Goal: Task Accomplishment & Management: Complete application form

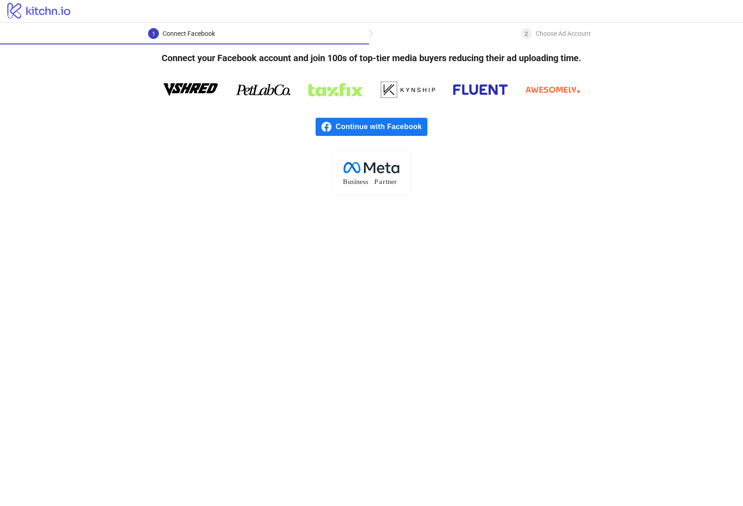
click at [584, 281] on main "1 Connect Facebook 2 Choose Ad Account Connect your Facebook account and join 1…" at bounding box center [371, 264] width 743 height 483
click at [368, 123] on span "Continue with Facebook" at bounding box center [381, 127] width 91 height 18
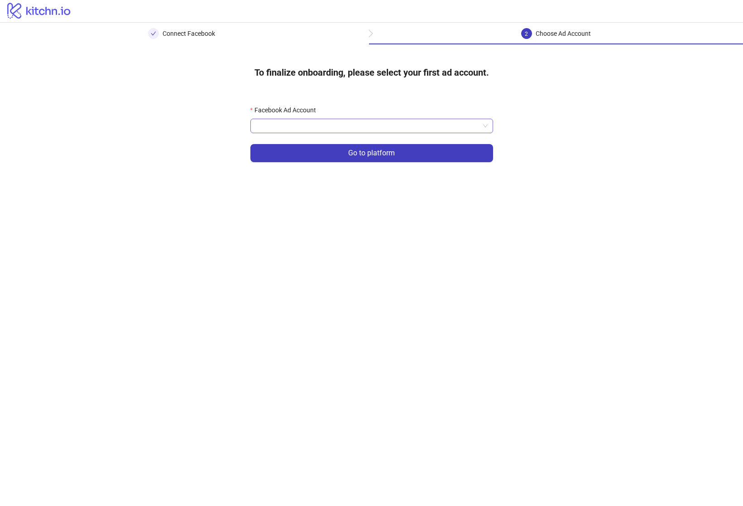
click at [382, 126] on input "Facebook Ad Account" at bounding box center [368, 126] width 224 height 14
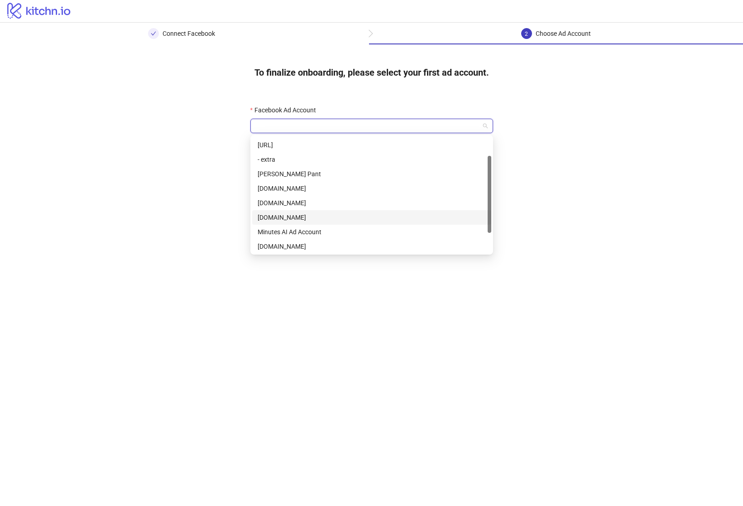
scroll to position [28, 0]
click at [348, 232] on div "[DOMAIN_NAME]" at bounding box center [372, 232] width 228 height 10
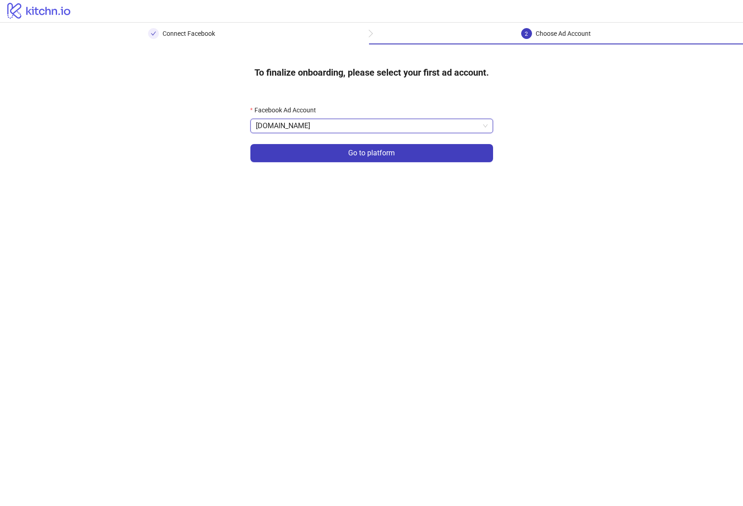
click at [615, 324] on main "Connect Facebook 2 Choose Ad Account To finalize onboarding, please select your…" at bounding box center [371, 264] width 743 height 483
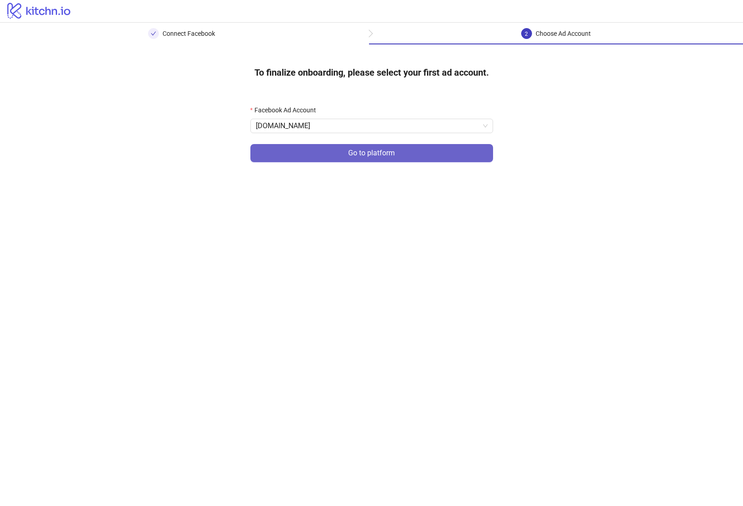
click at [361, 153] on span "Go to platform" at bounding box center [371, 153] width 47 height 8
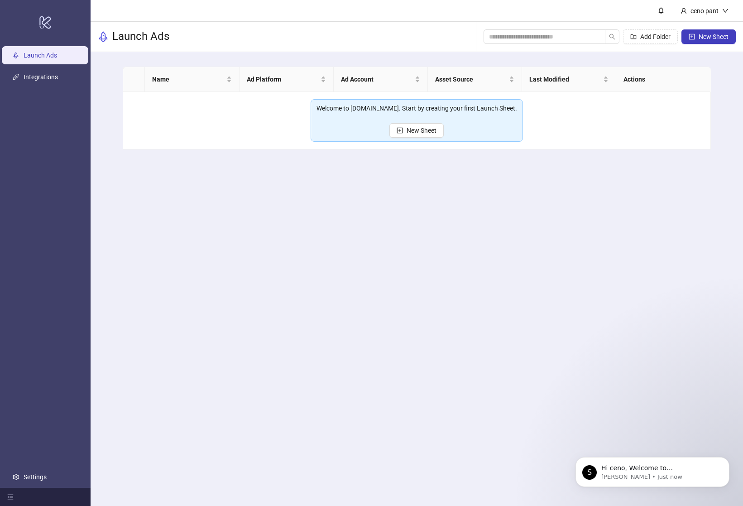
click at [404, 189] on main "ceno pant Launch Ads Add Folder New Sheet Name Ad Platform Ad Account Asset Sou…" at bounding box center [417, 253] width 652 height 506
click at [725, 457] on icon "Dismiss notification" at bounding box center [726, 459] width 5 height 5
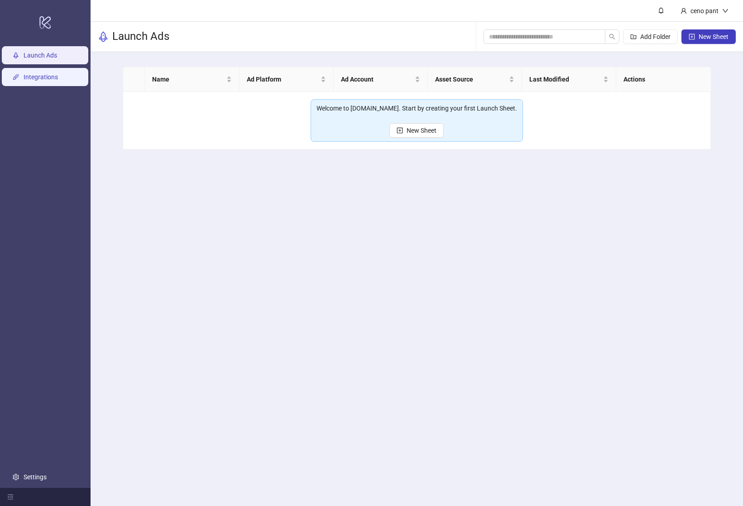
click at [44, 81] on link "Integrations" at bounding box center [41, 76] width 34 height 7
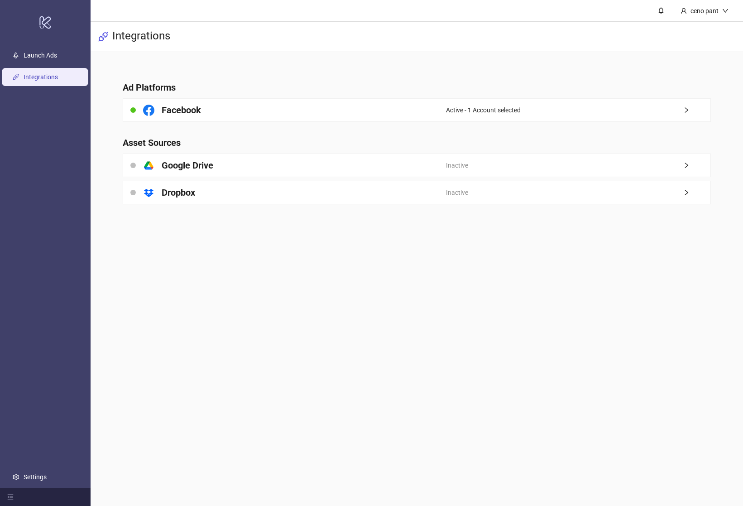
click at [35, 45] on ul "Launch Ads Integrations Settings" at bounding box center [45, 265] width 91 height 443
click at [34, 54] on link "Launch Ads" at bounding box center [41, 55] width 34 height 7
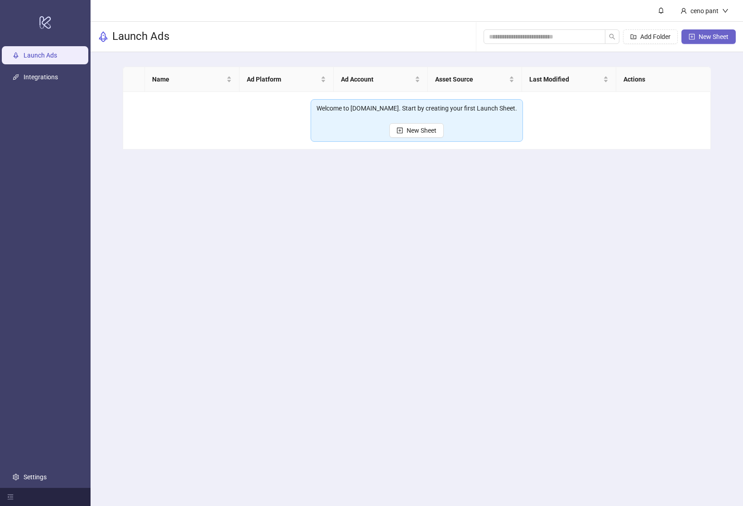
click at [733, 35] on button "New Sheet" at bounding box center [708, 36] width 54 height 14
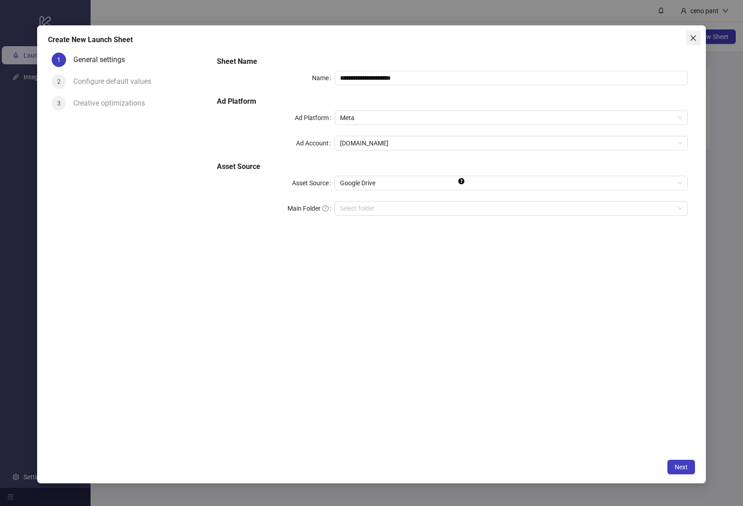
click at [694, 42] on button "Close" at bounding box center [693, 38] width 14 height 14
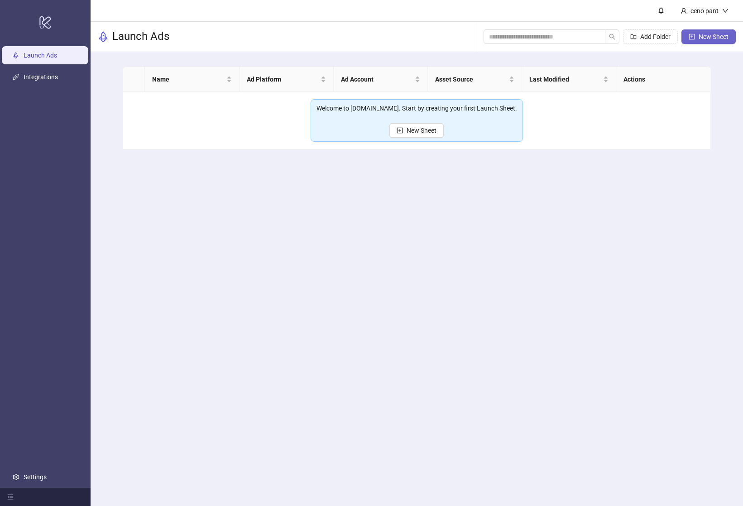
click at [731, 34] on button "New Sheet" at bounding box center [708, 36] width 54 height 14
type input "**********"
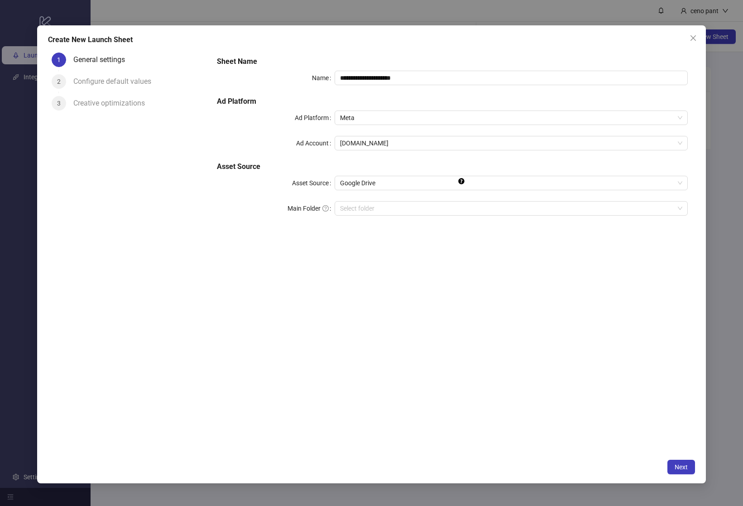
click at [672, 459] on div "**********" at bounding box center [371, 254] width 669 height 458
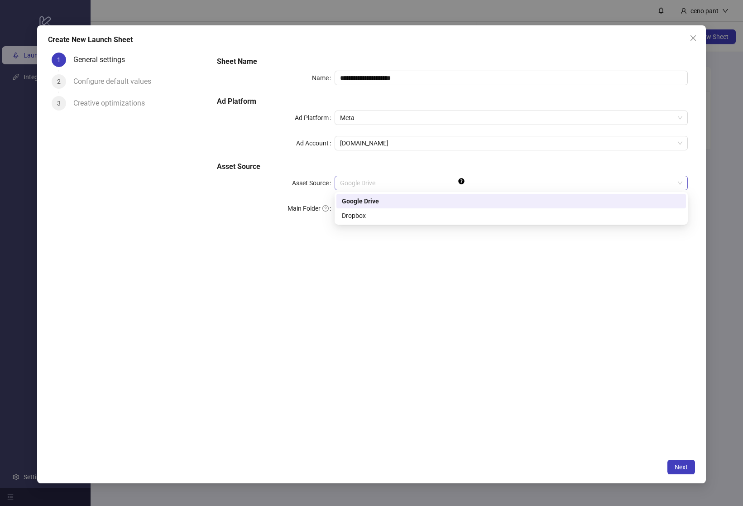
click at [522, 179] on span "Google Drive" at bounding box center [511, 183] width 342 height 14
click at [515, 392] on div "**********" at bounding box center [452, 251] width 485 height 405
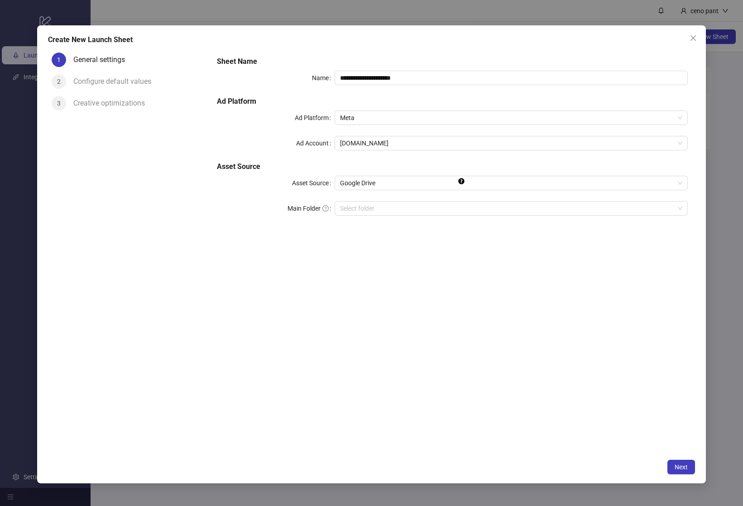
click at [680, 456] on div "**********" at bounding box center [371, 254] width 669 height 458
click at [680, 465] on span "Next" at bounding box center [681, 466] width 13 height 7
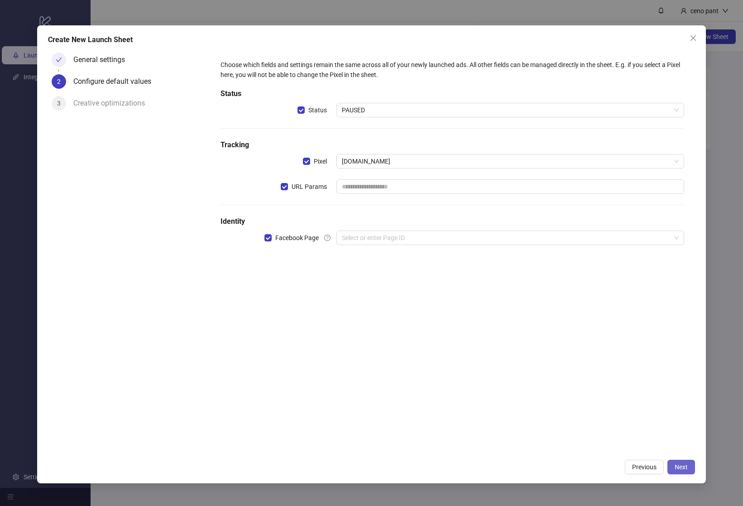
click at [678, 465] on span "Next" at bounding box center [681, 466] width 13 height 7
click at [436, 242] on input "search" at bounding box center [506, 238] width 329 height 14
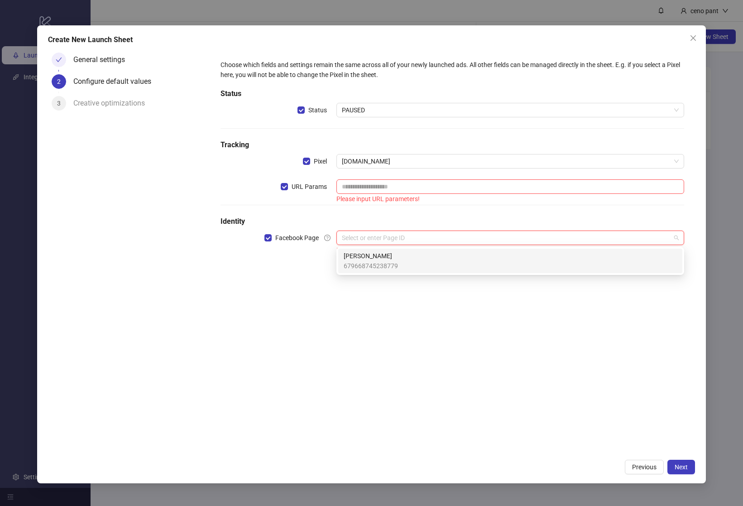
click at [420, 260] on div "Capper GG 679668745238779" at bounding box center [510, 261] width 333 height 20
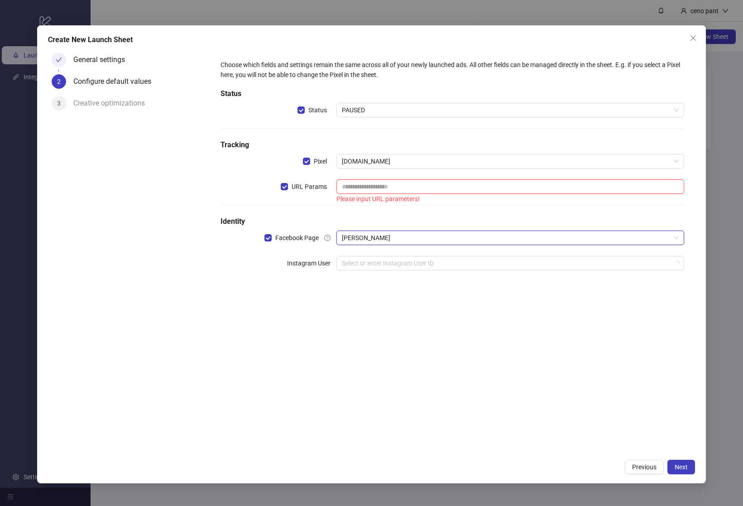
click at [400, 182] on input "text" at bounding box center [510, 186] width 348 height 14
click at [400, 208] on div "Choose which fields and settings remain the same across all of your newly launc…" at bounding box center [452, 170] width 471 height 229
click at [302, 182] on span "URL Params" at bounding box center [309, 187] width 43 height 10
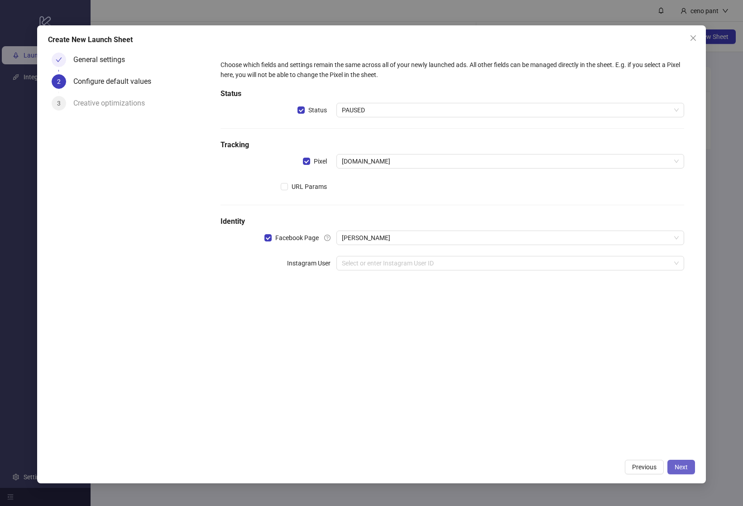
click at [685, 465] on span "Next" at bounding box center [681, 466] width 13 height 7
click at [416, 263] on input "search" at bounding box center [506, 263] width 329 height 14
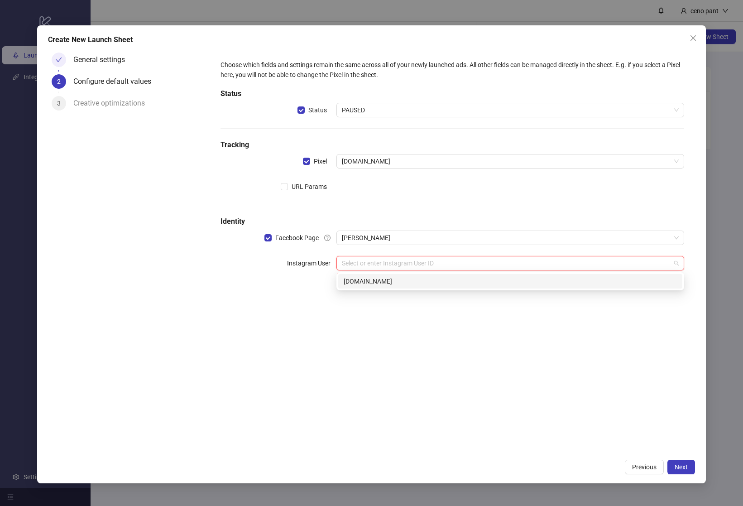
click at [410, 279] on div "capper.gg" at bounding box center [510, 281] width 333 height 10
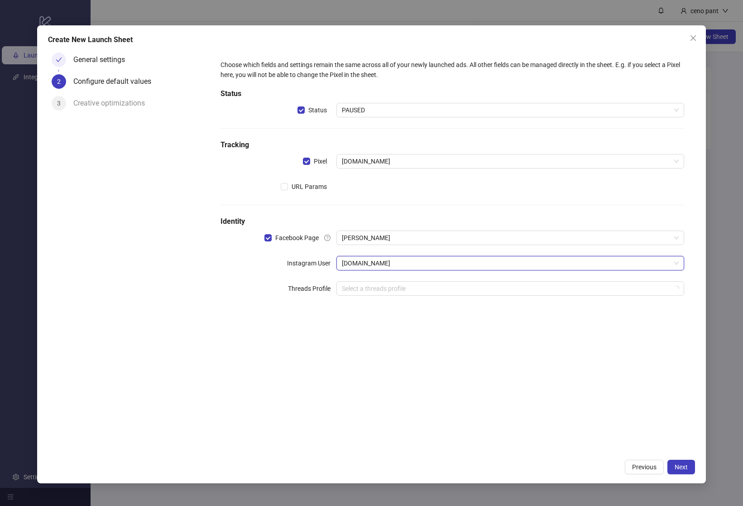
click at [507, 363] on div "Choose which fields and settings remain the same across all of your newly launc…" at bounding box center [452, 251] width 485 height 405
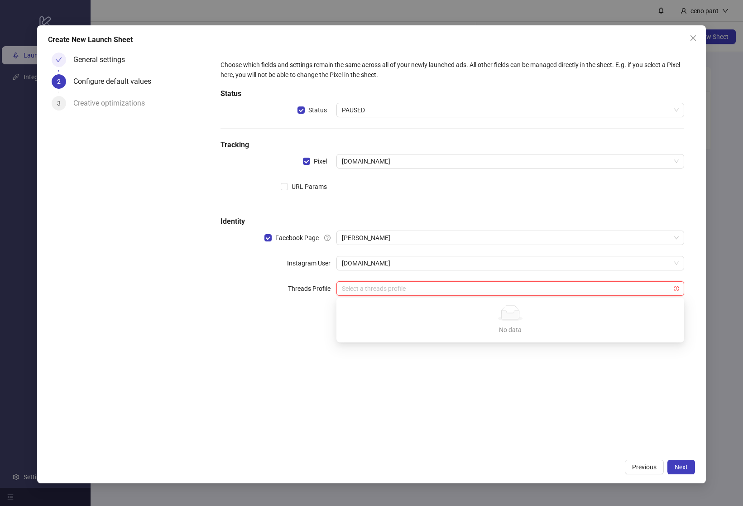
click at [407, 292] on input "search" at bounding box center [506, 289] width 329 height 14
click at [420, 347] on div "Choose which fields and settings remain the same across all of your newly launc…" at bounding box center [452, 251] width 485 height 405
click at [680, 468] on span "Next" at bounding box center [681, 466] width 13 height 7
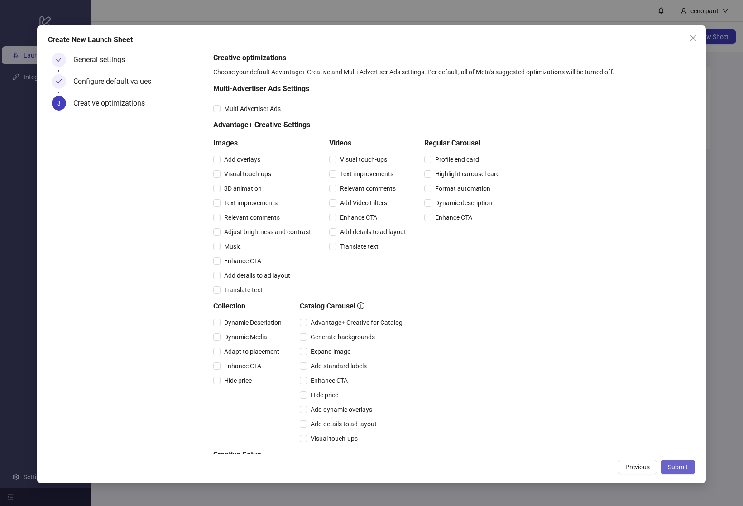
click at [679, 469] on span "Submit" at bounding box center [678, 466] width 20 height 7
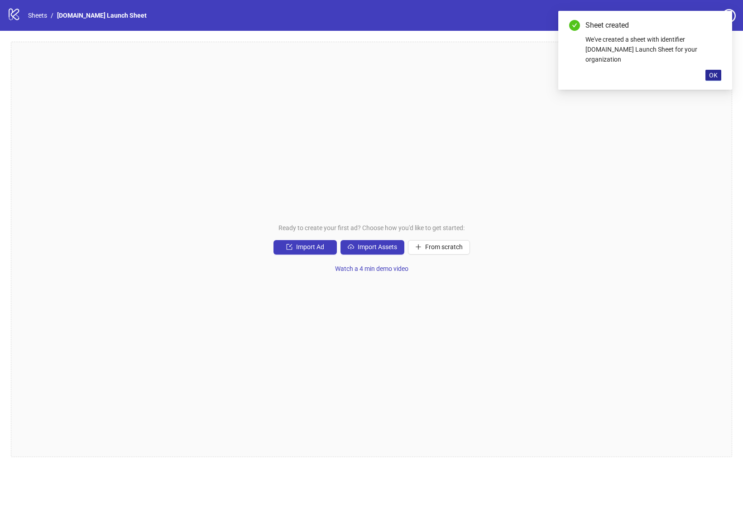
click at [712, 72] on span "OK" at bounding box center [713, 75] width 9 height 7
